Goal: Task Accomplishment & Management: Manage account settings

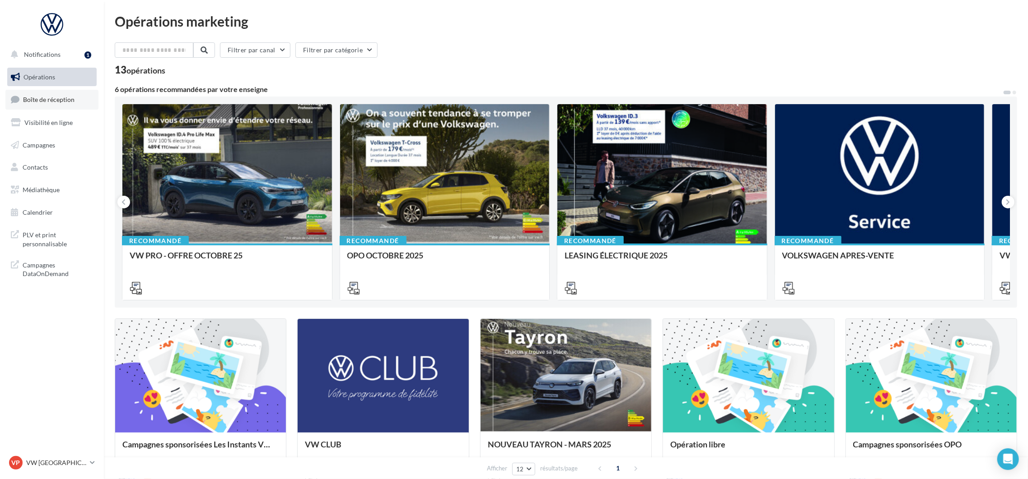
click at [50, 104] on link "Boîte de réception" at bounding box center [51, 99] width 93 height 19
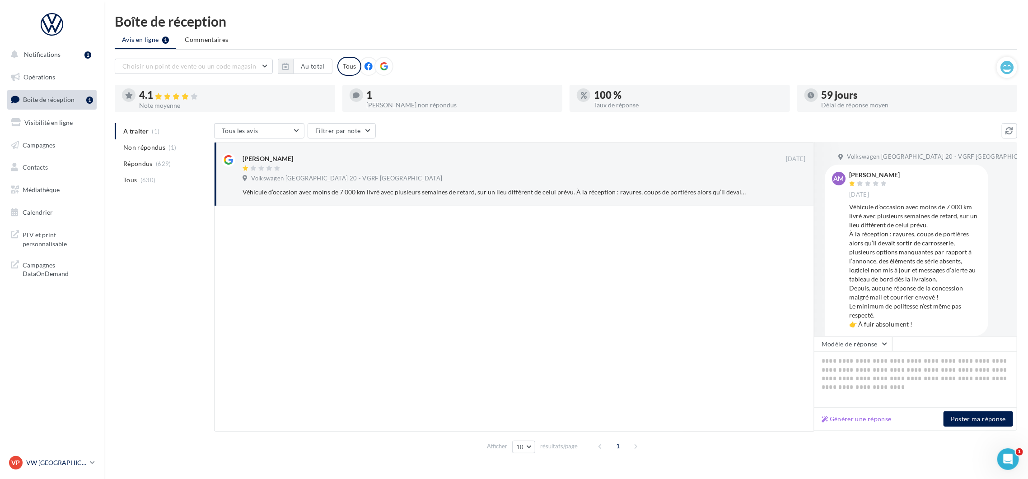
click at [82, 468] on div "VP VW PARIS 20 vw-par20-mon" at bounding box center [47, 463] width 77 height 14
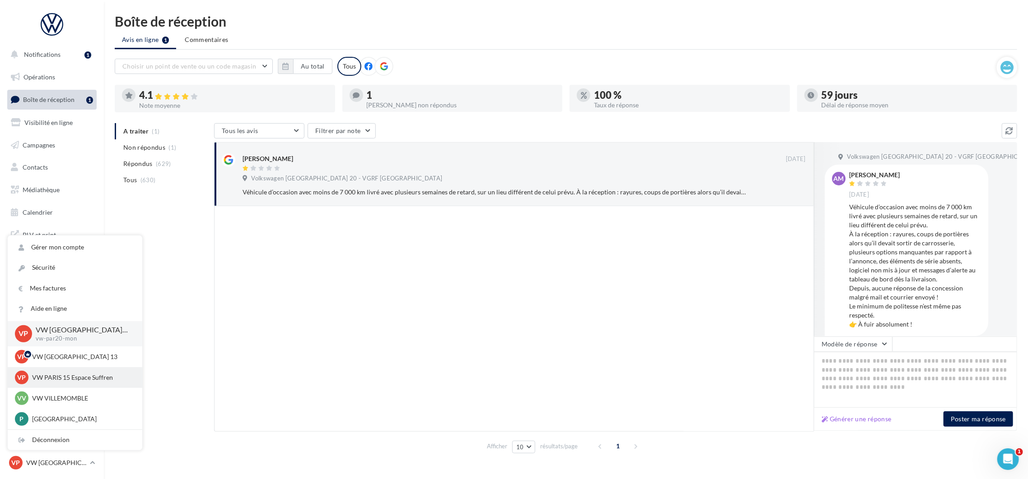
click at [68, 380] on p "VW PARIS 15 Espace Suffren" at bounding box center [81, 377] width 99 height 9
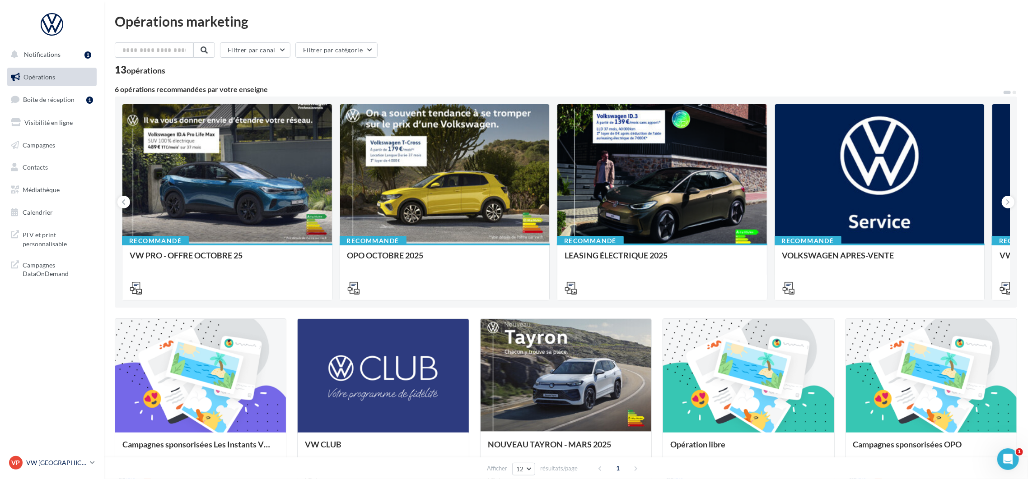
click at [88, 466] on link "VP VW PARIS 20 vw-par20-mon" at bounding box center [51, 463] width 89 height 17
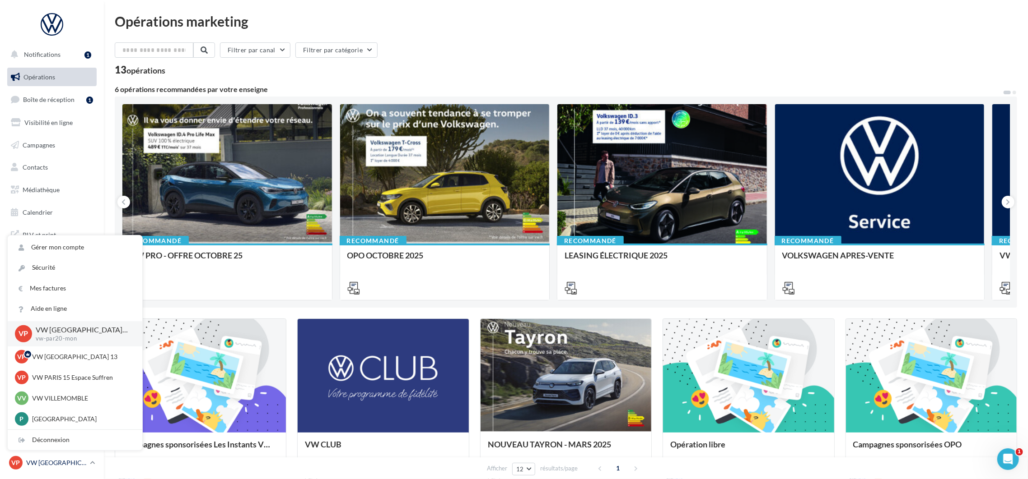
scroll to position [267, 0]
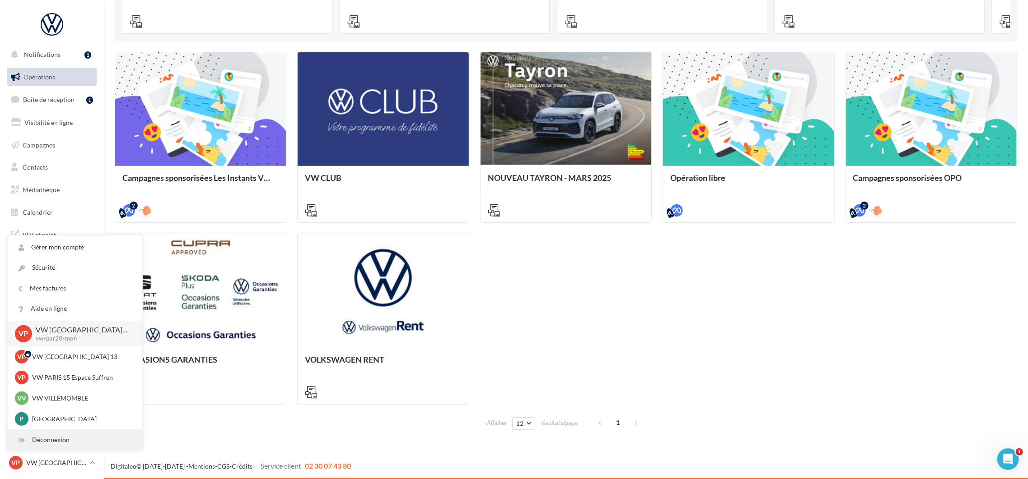
click at [67, 441] on div "Déconnexion" at bounding box center [75, 440] width 135 height 20
